Goal: Task Accomplishment & Management: Complete application form

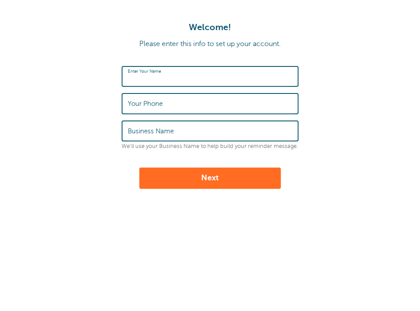
click at [251, 83] on input "Enter Your Name" at bounding box center [210, 76] width 165 height 19
type input "[PERSON_NAME]"
type input "4176899311"
click at [202, 128] on input "Business Name" at bounding box center [210, 130] width 165 height 19
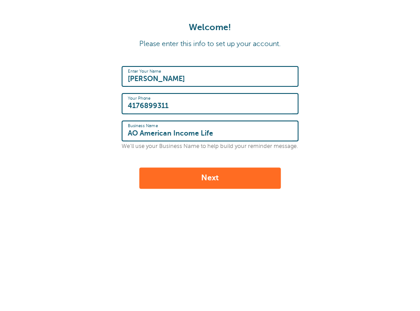
type input "AO American Income Life"
click at [193, 174] on button "Next" at bounding box center [210, 177] width 142 height 21
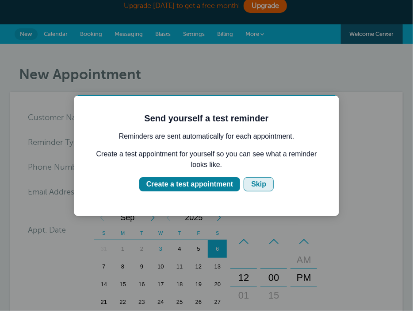
click at [258, 184] on div "Skip" at bounding box center [258, 183] width 15 height 11
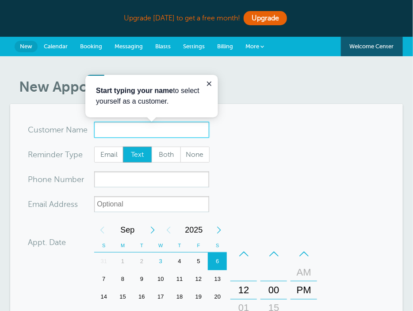
click at [198, 127] on input "x-no-autofill" at bounding box center [151, 130] width 115 height 16
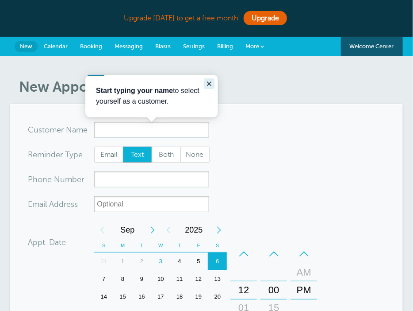
click at [207, 83] on icon "Close guide" at bounding box center [208, 83] width 7 height 7
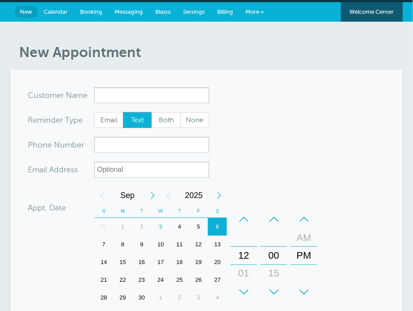
scroll to position [35, 0]
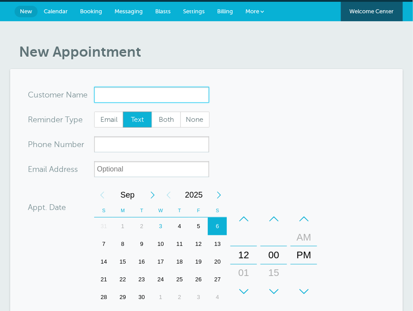
click at [185, 96] on input "x-no-autofill" at bounding box center [151, 95] width 115 height 16
type input "Brian"
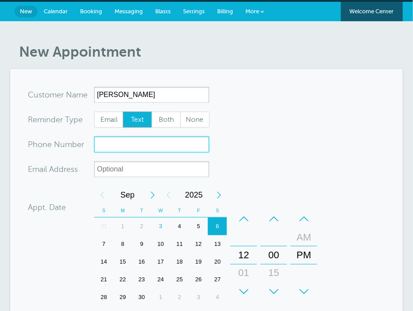
click at [179, 142] on input "xxx-no-autofill" at bounding box center [151, 144] width 115 height 16
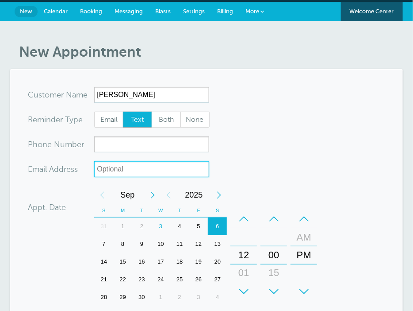
click at [146, 169] on input "xx-no-autofill" at bounding box center [151, 169] width 115 height 16
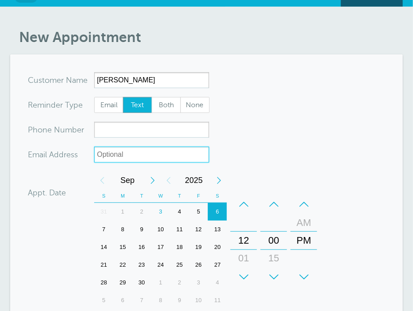
scroll to position [0, 0]
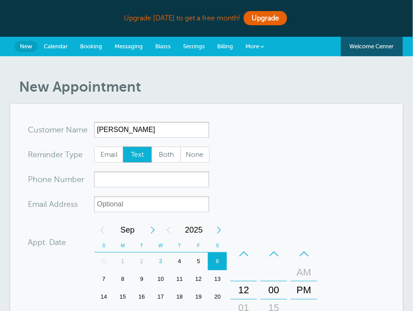
click at [108, 22] on div "Upgrade today to get a free month! Upgrade" at bounding box center [206, 18] width 392 height 19
click at [128, 70] on div "New Appointment You are creating a new customer. To use an existing customer se…" at bounding box center [206, 297] width 413 height 482
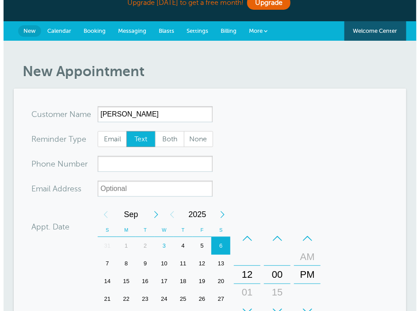
scroll to position [2, 0]
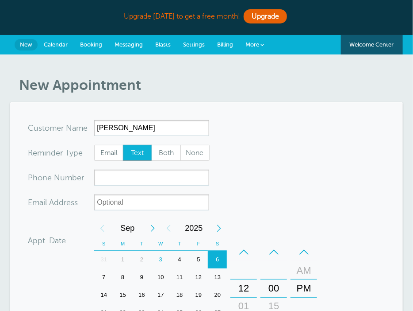
click at [254, 47] on link "More" at bounding box center [254, 45] width 31 height 20
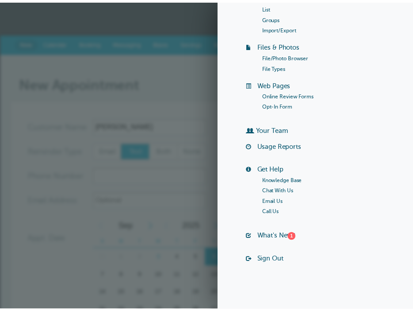
scroll to position [0, 0]
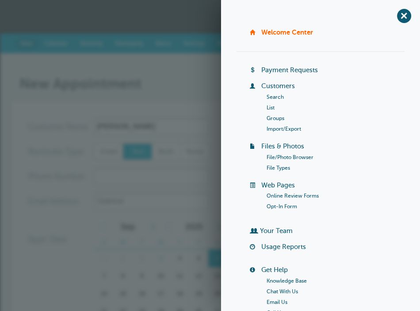
click at [191, 88] on h1 "New Appointment" at bounding box center [214, 83] width 391 height 17
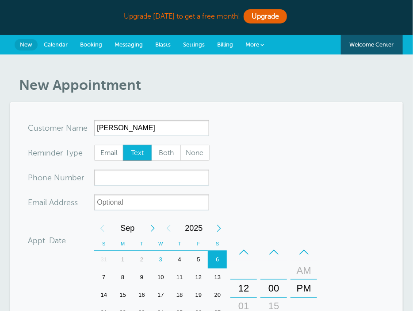
click at [100, 45] on span "Booking" at bounding box center [91, 44] width 22 height 7
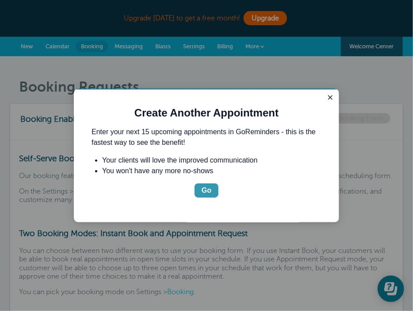
click at [208, 187] on div "Go" at bounding box center [206, 189] width 10 height 11
